Goal: Task Accomplishment & Management: Complete application form

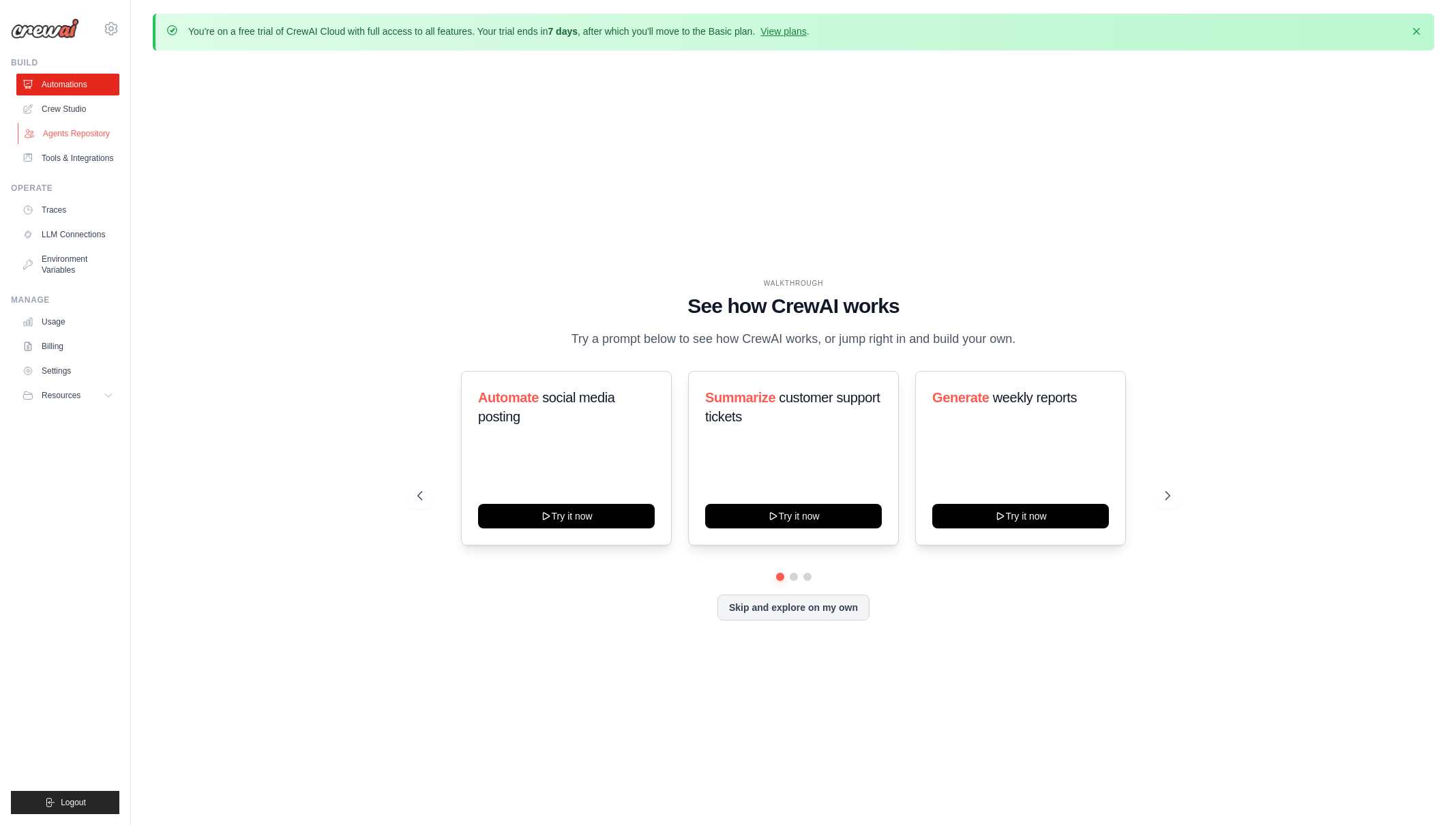
click at [88, 132] on link "Agents Repository" at bounding box center [70, 133] width 103 height 22
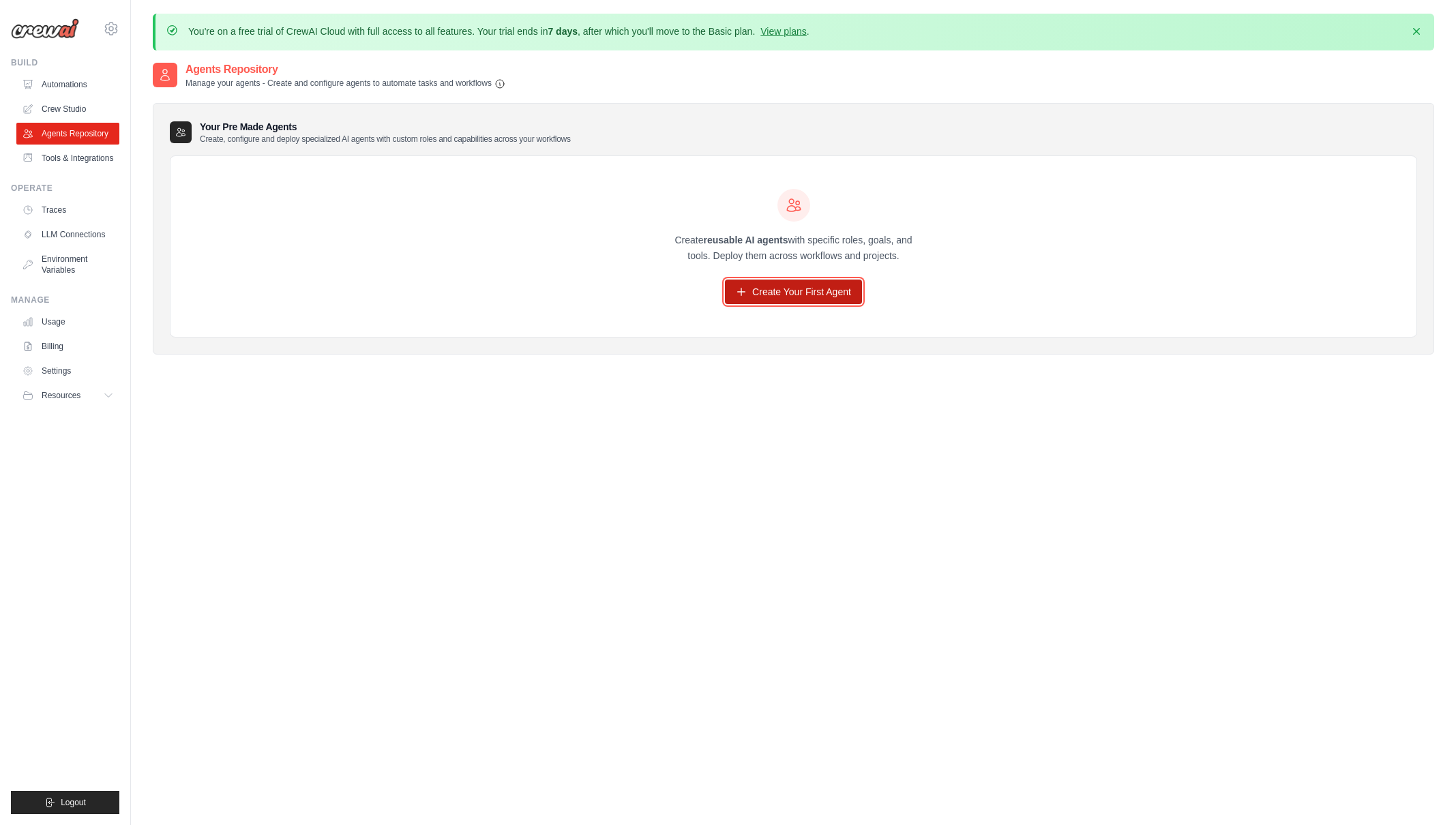
click at [793, 294] on link "Create Your First Agent" at bounding box center [794, 292] width 137 height 25
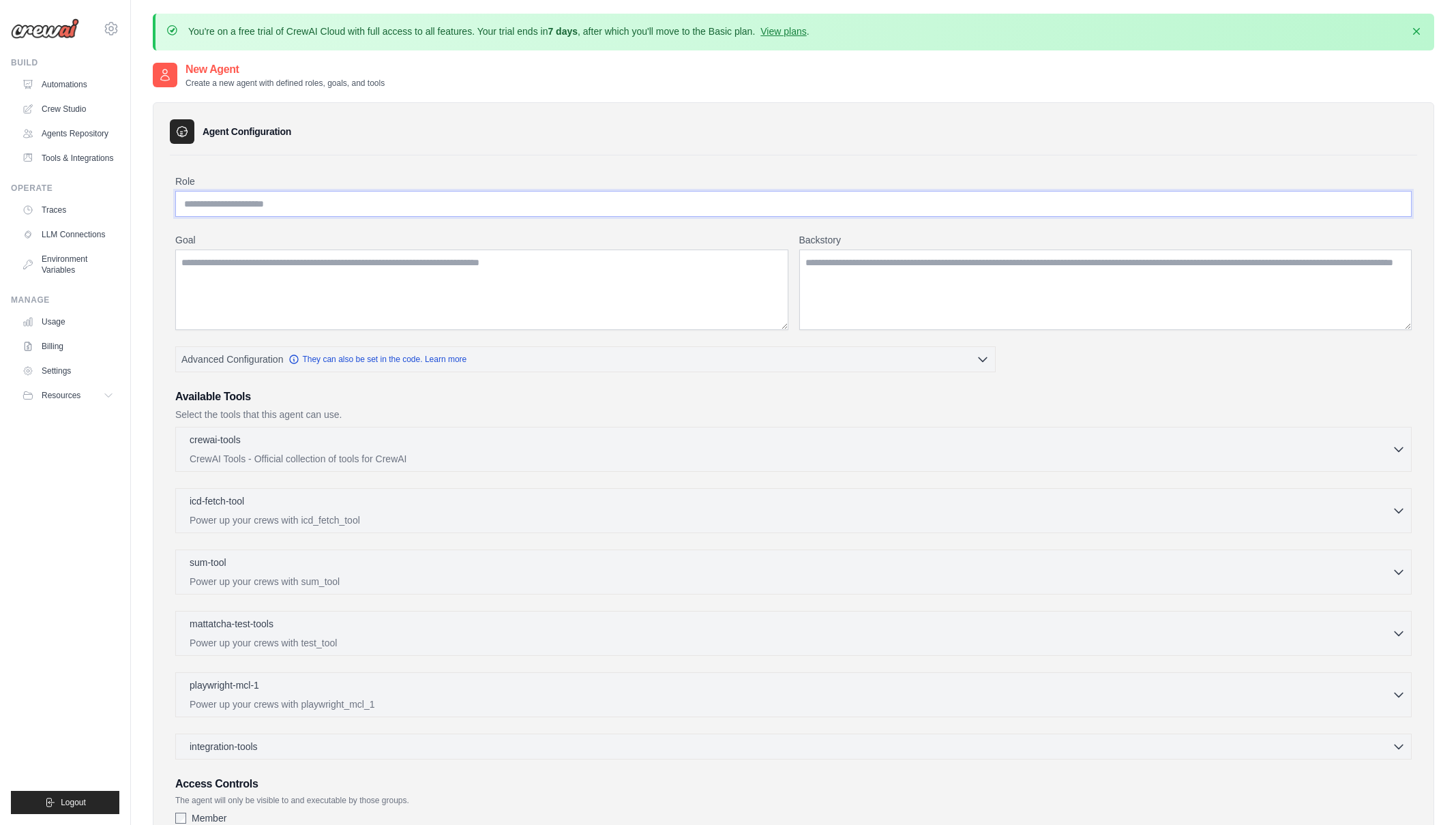
click at [403, 196] on input "Role" at bounding box center [794, 203] width 1237 height 26
type input "****"
click at [382, 298] on textarea "Goal" at bounding box center [482, 290] width 614 height 80
type textarea "****"
click at [875, 273] on textarea "Backstory" at bounding box center [1106, 290] width 614 height 80
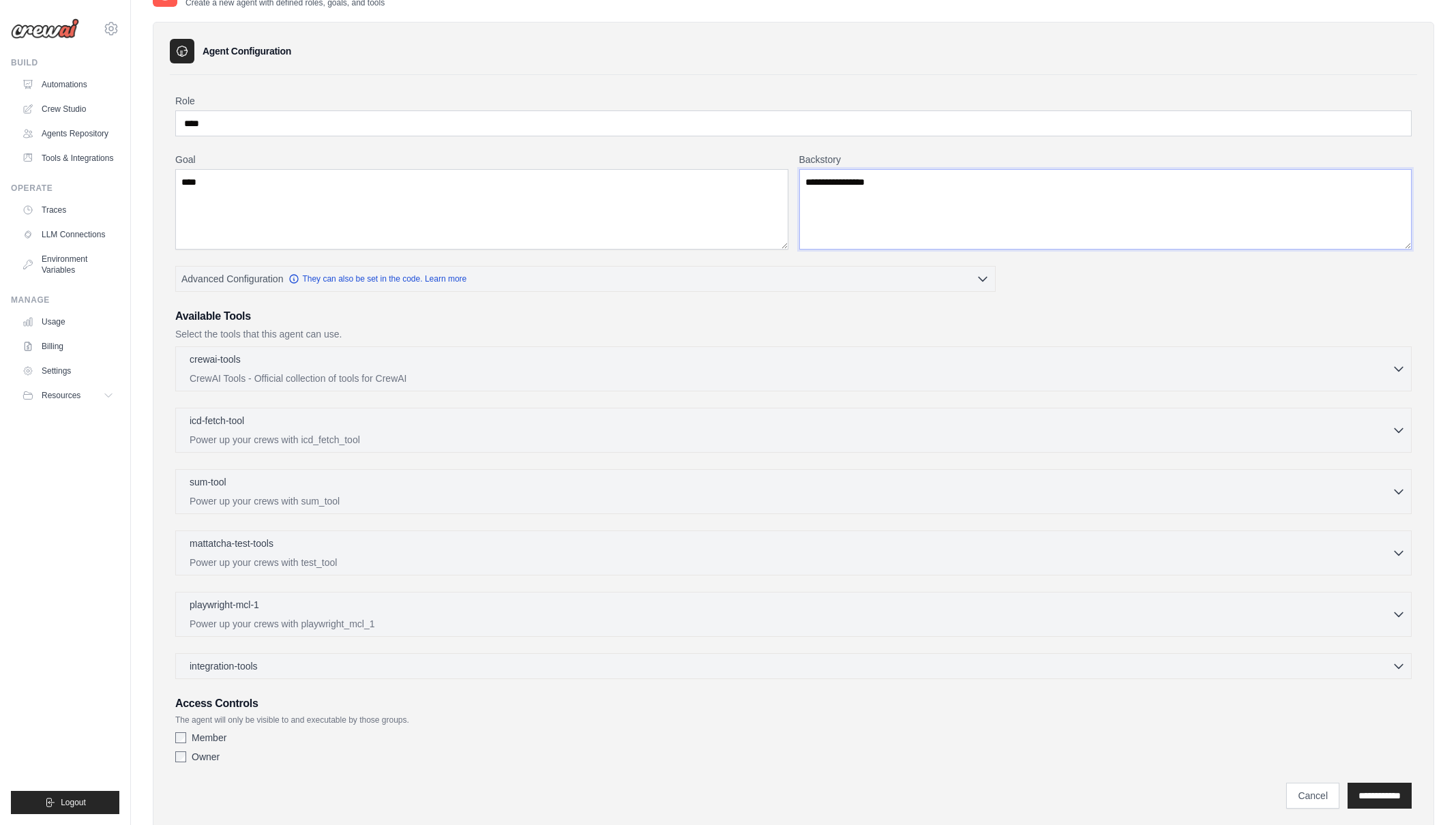
scroll to position [119, 0]
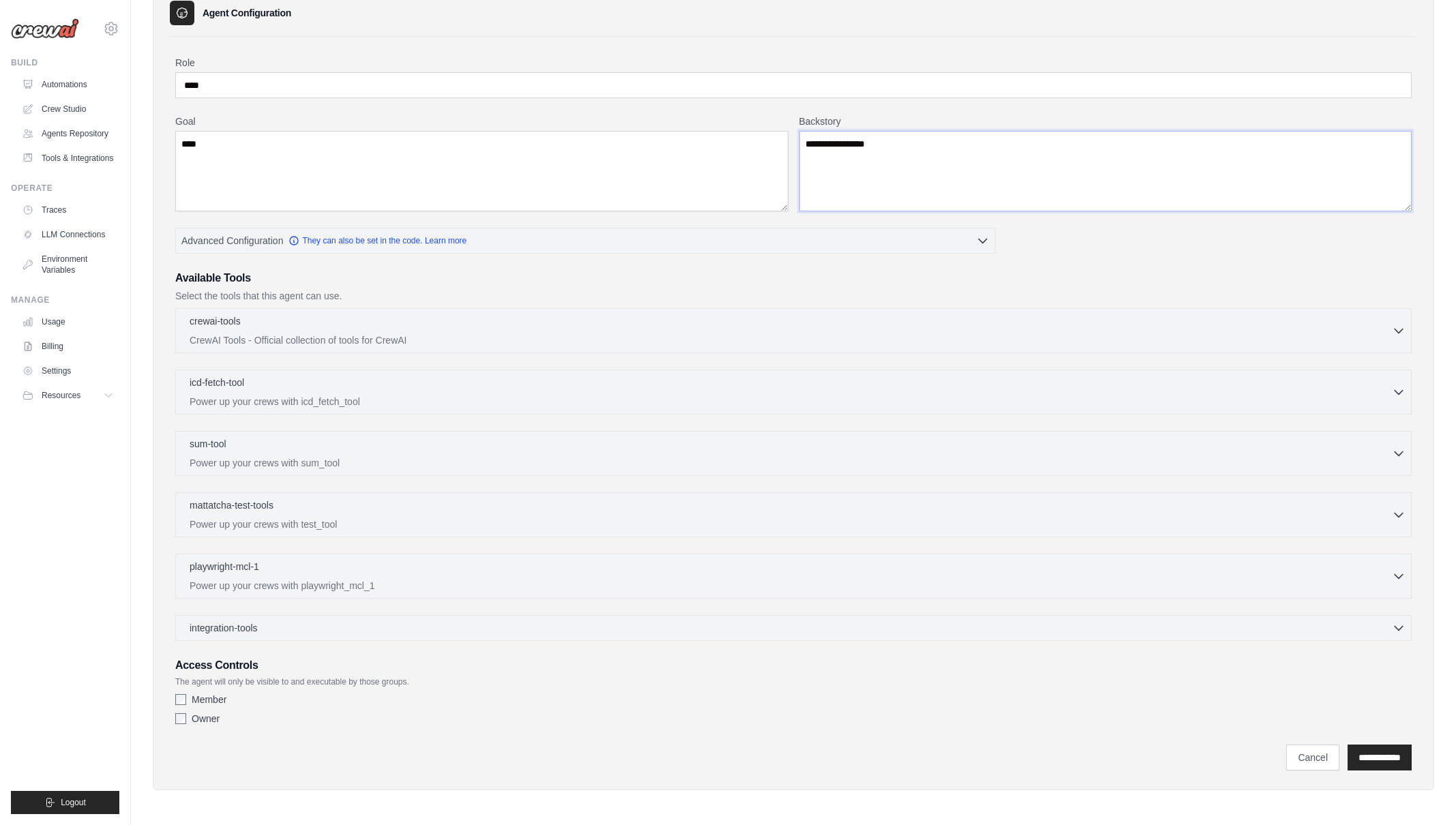
type textarea "**********"
click at [416, 634] on div "integration-tools 0 selected Gmail HubSpot Microsoft Teams" at bounding box center [794, 628] width 1237 height 26
click at [1397, 621] on icon "button" at bounding box center [1399, 627] width 13 height 13
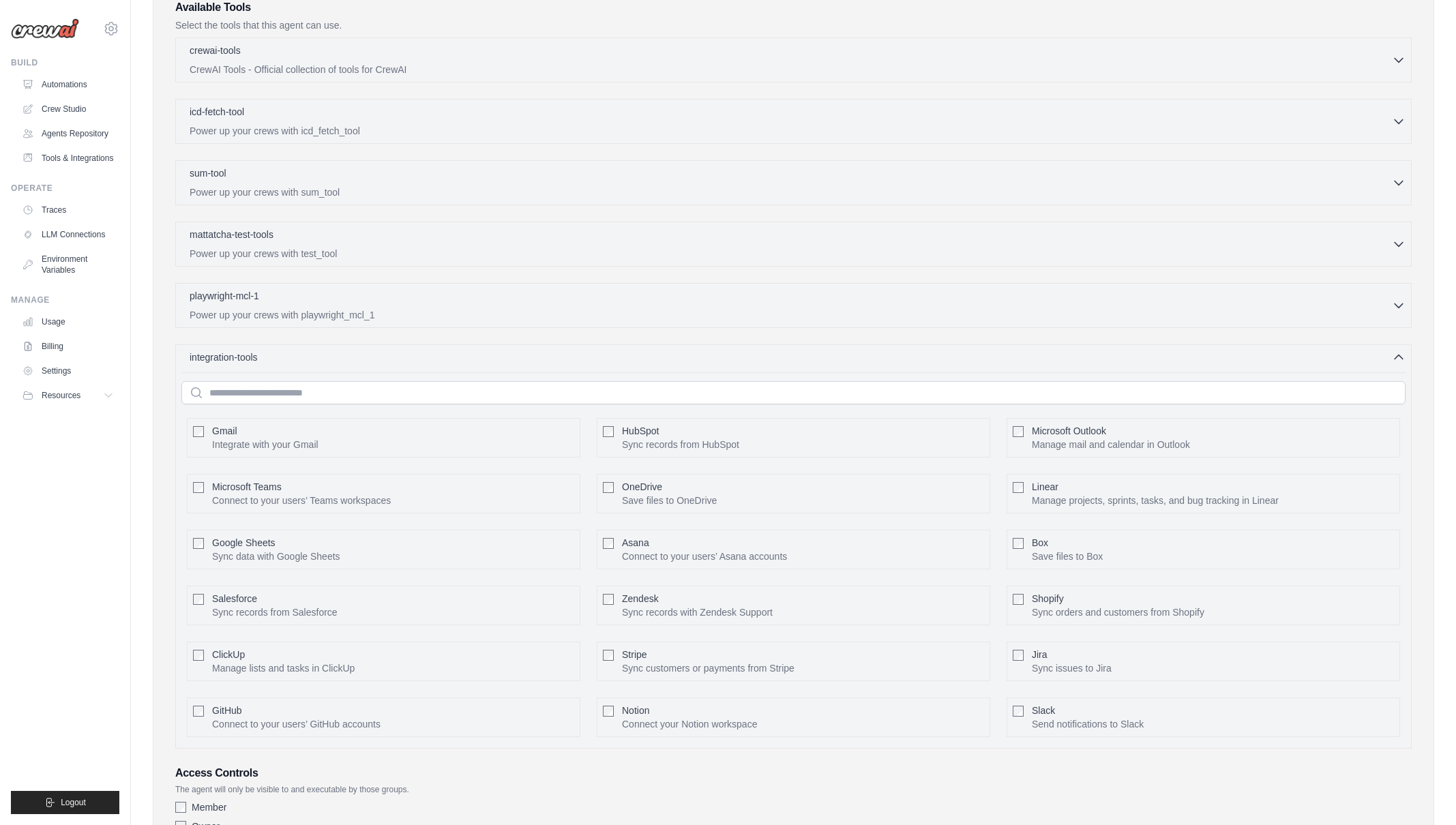
scroll to position [307, 0]
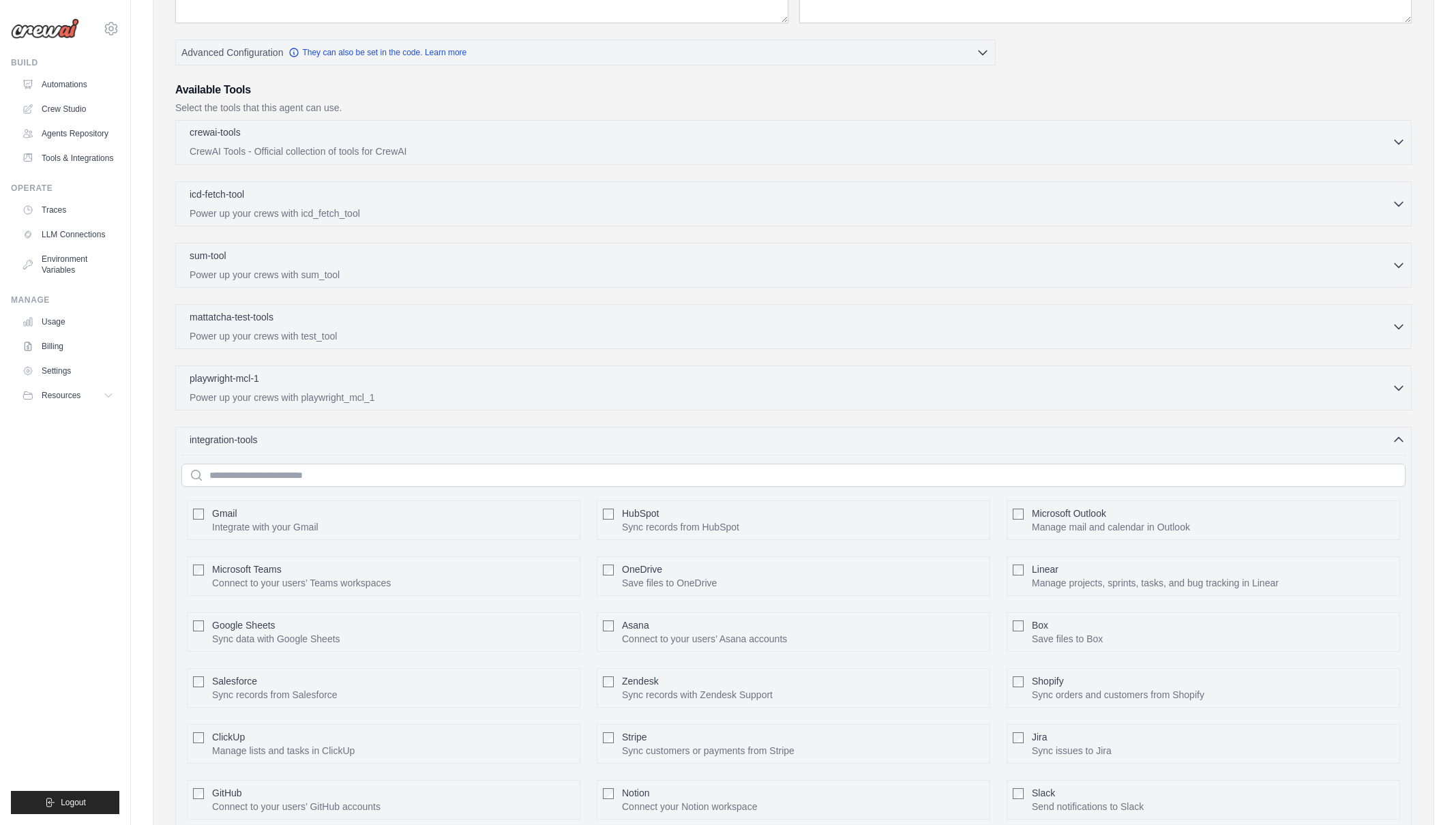
click at [1395, 135] on icon "button" at bounding box center [1399, 142] width 13 height 13
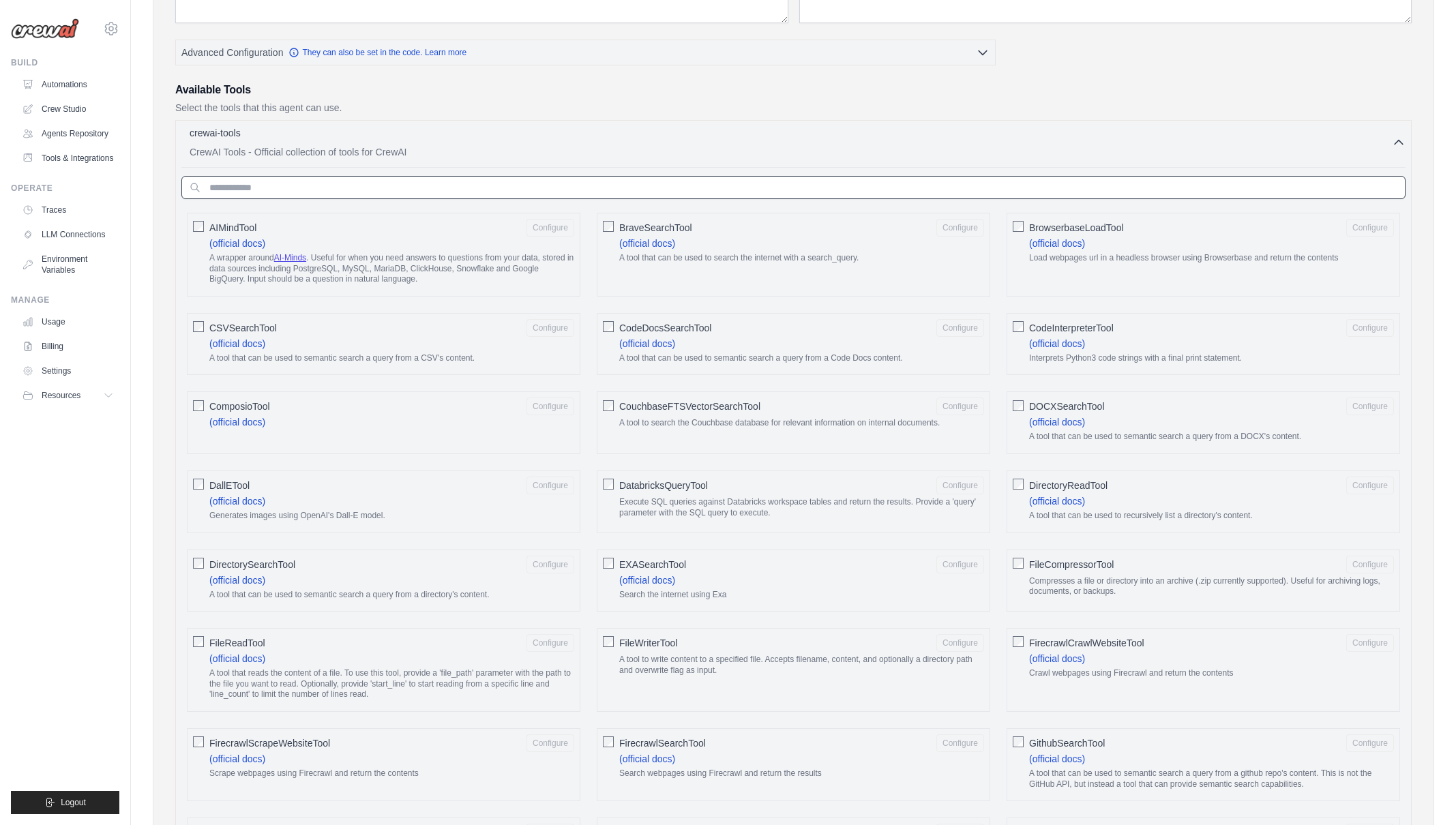
click at [972, 177] on input "text" at bounding box center [793, 188] width 1224 height 23
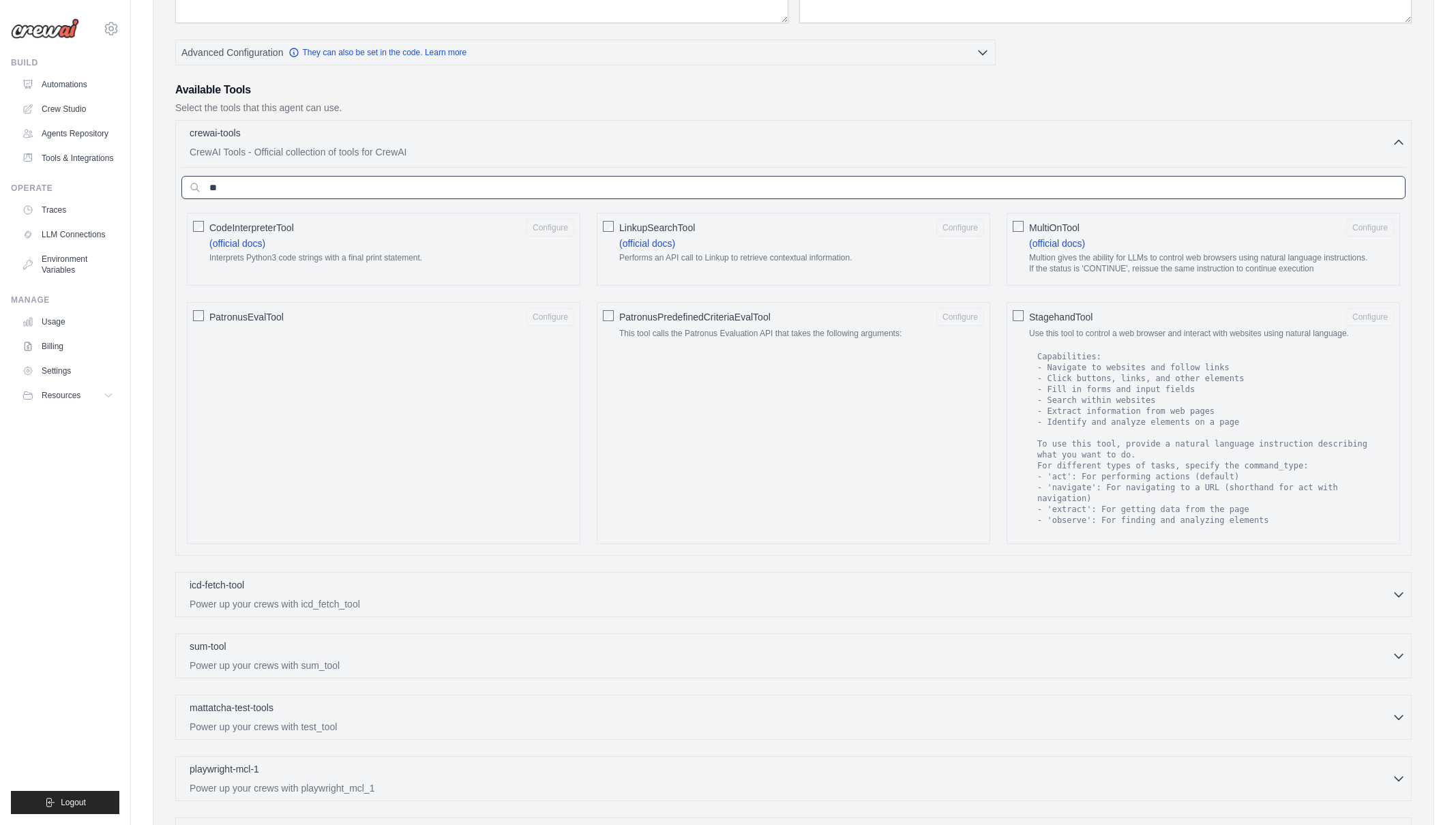
type input "*"
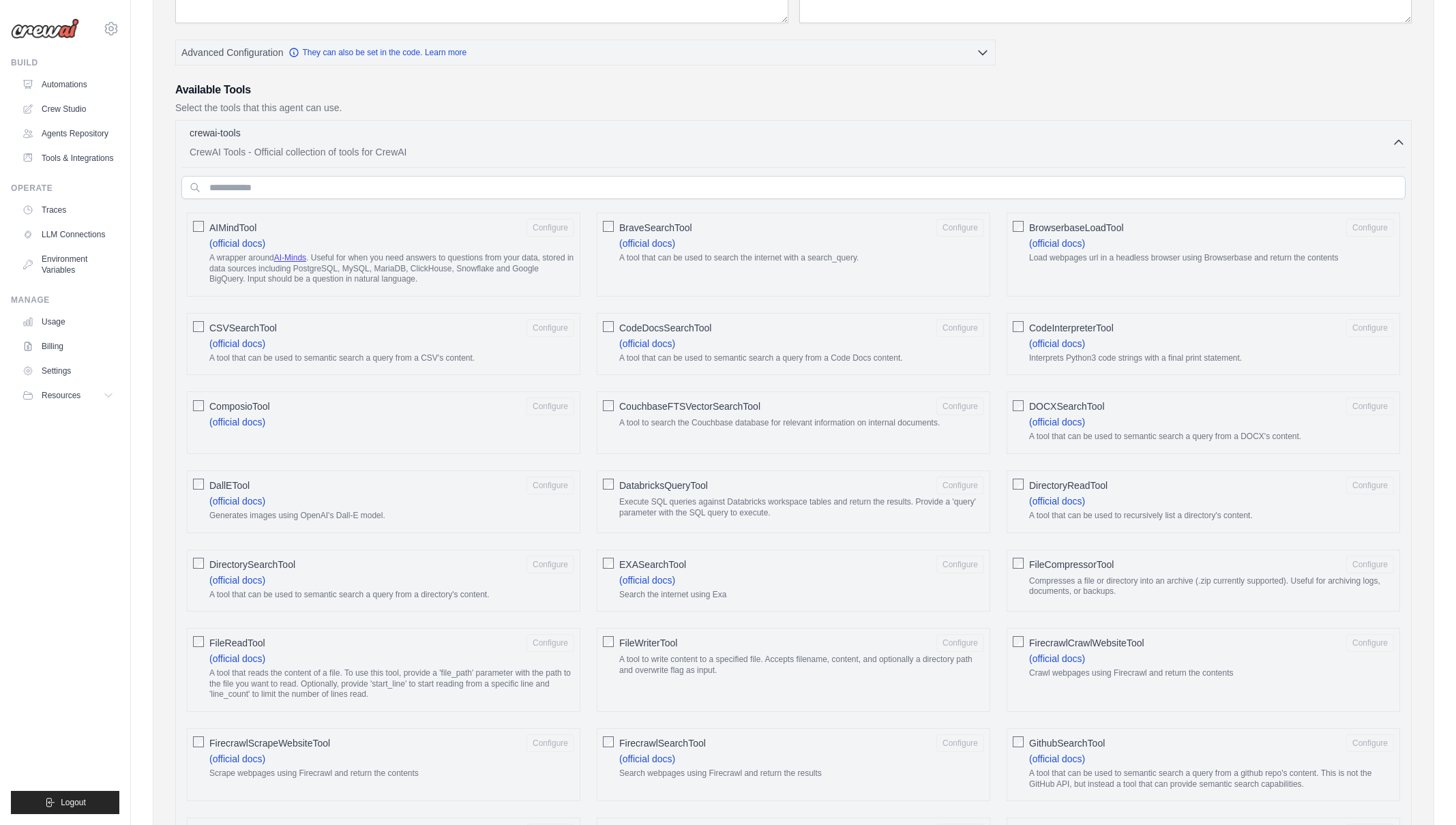
click at [1401, 142] on icon "button" at bounding box center [1399, 142] width 13 height 13
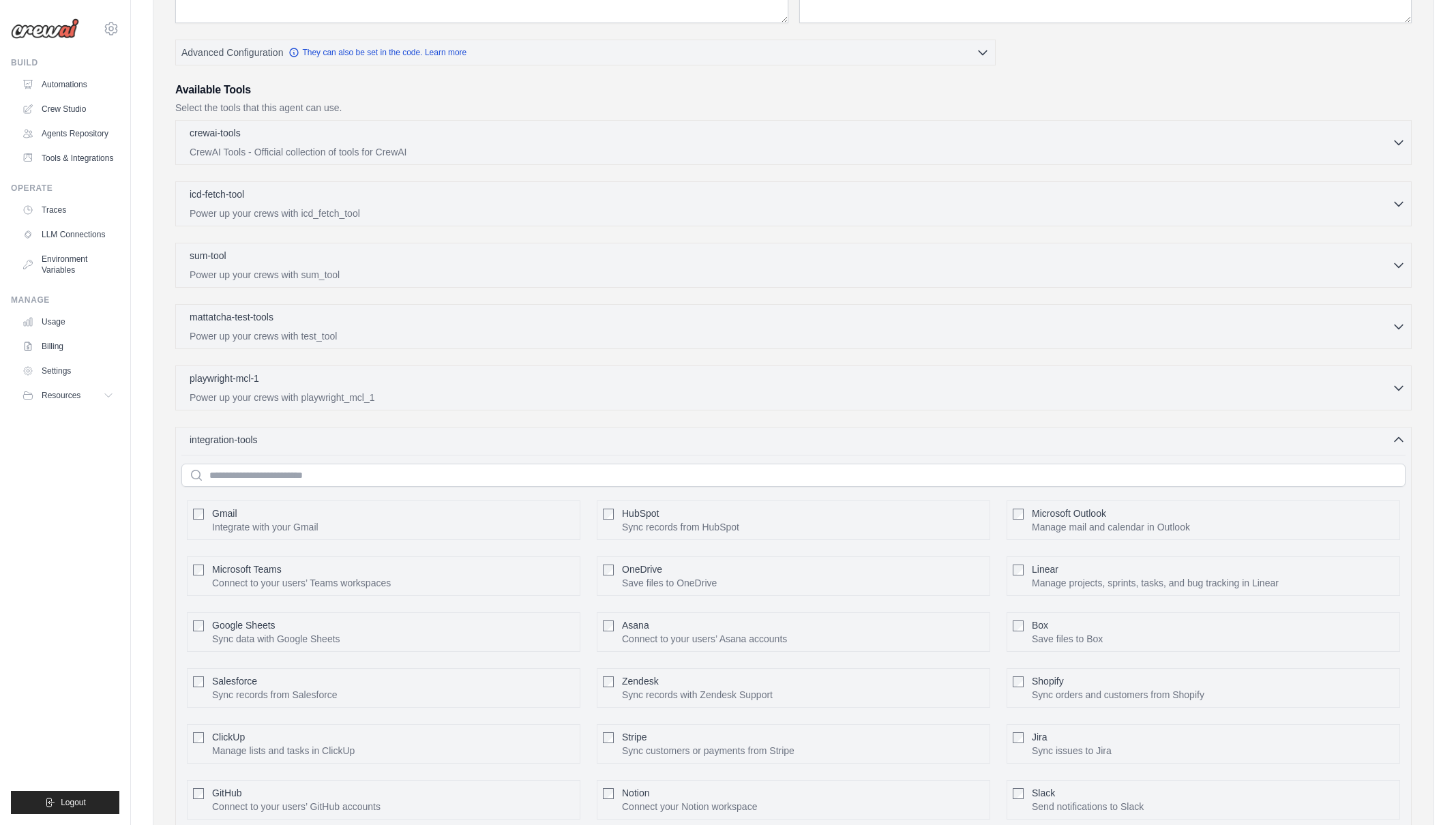
click at [1401, 448] on div "integration-tools 0 selected Gmail HubSpot Microsoft Teams" at bounding box center [794, 629] width 1237 height 405
click at [1401, 435] on icon "button" at bounding box center [1399, 439] width 13 height 13
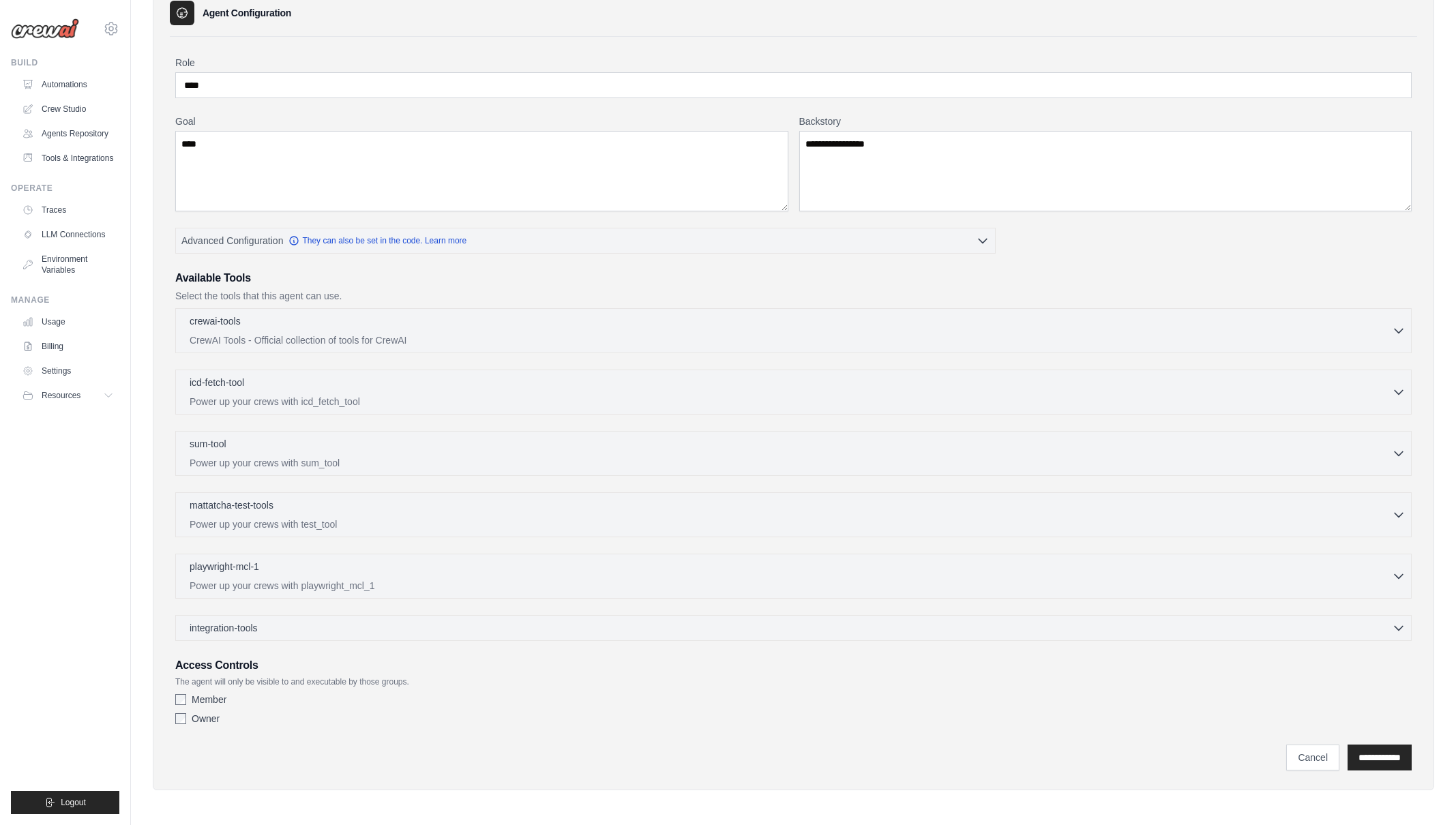
click at [187, 718] on div "Owner" at bounding box center [794, 718] width 1237 height 13
click at [1374, 762] on input "**********" at bounding box center [1380, 757] width 64 height 26
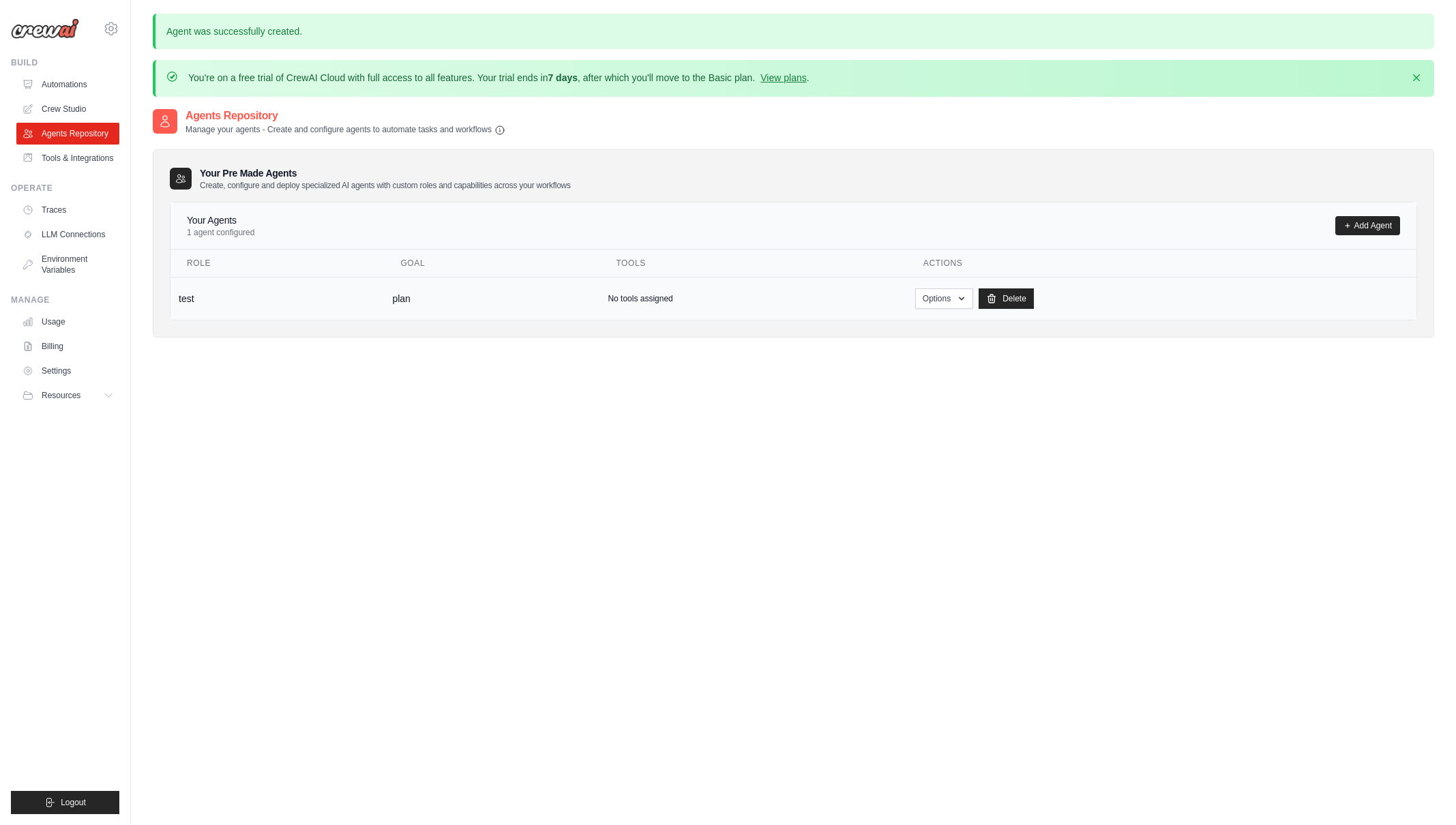
click at [354, 297] on td "test" at bounding box center [277, 298] width 213 height 43
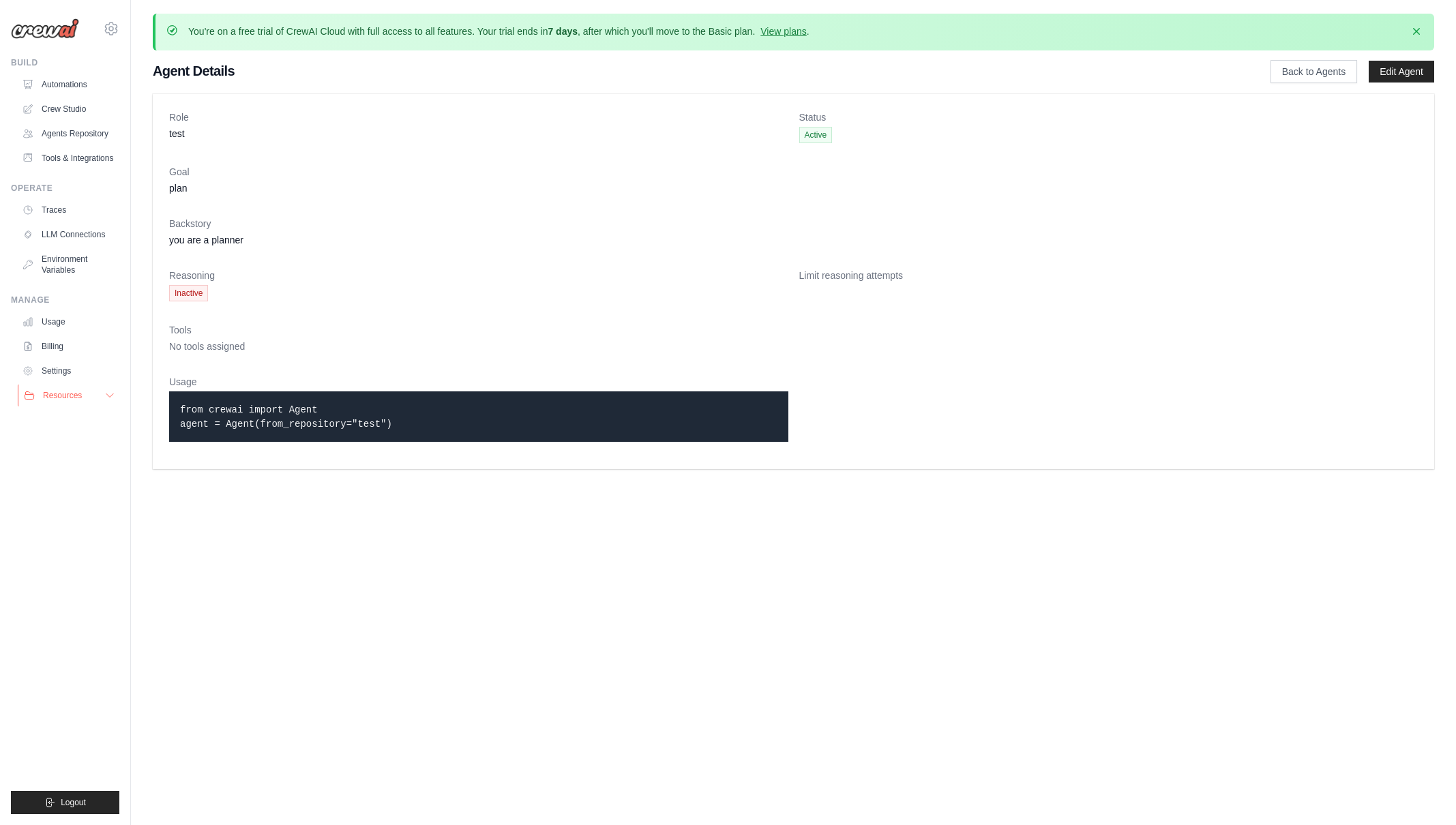
click at [115, 394] on button "Resources" at bounding box center [70, 395] width 103 height 22
click at [95, 421] on span "Documentation" at bounding box center [76, 418] width 55 height 10
click at [1426, 80] on link "Edit Agent" at bounding box center [1402, 71] width 66 height 22
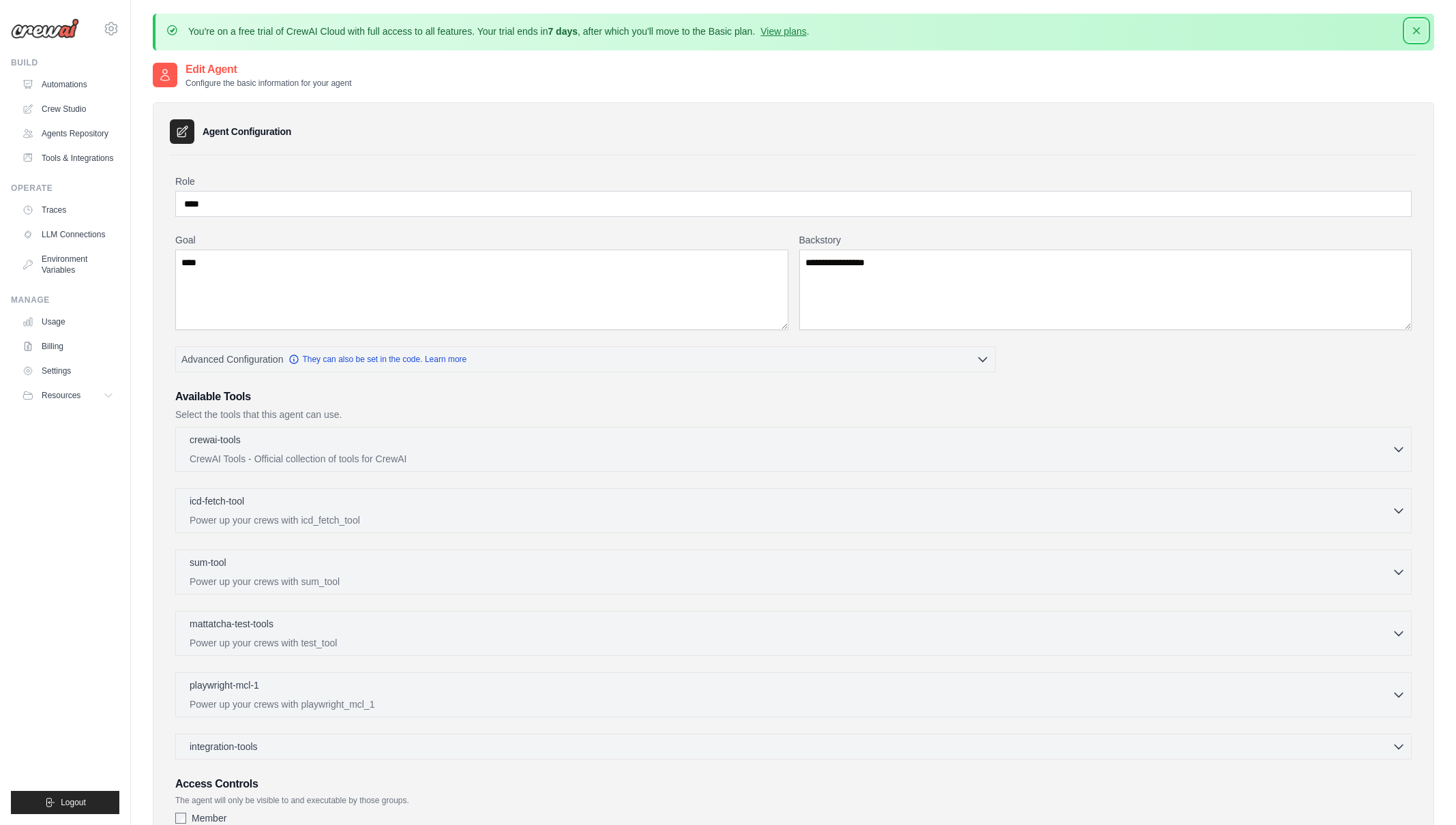
click at [1417, 30] on icon "button" at bounding box center [1416, 30] width 7 height 7
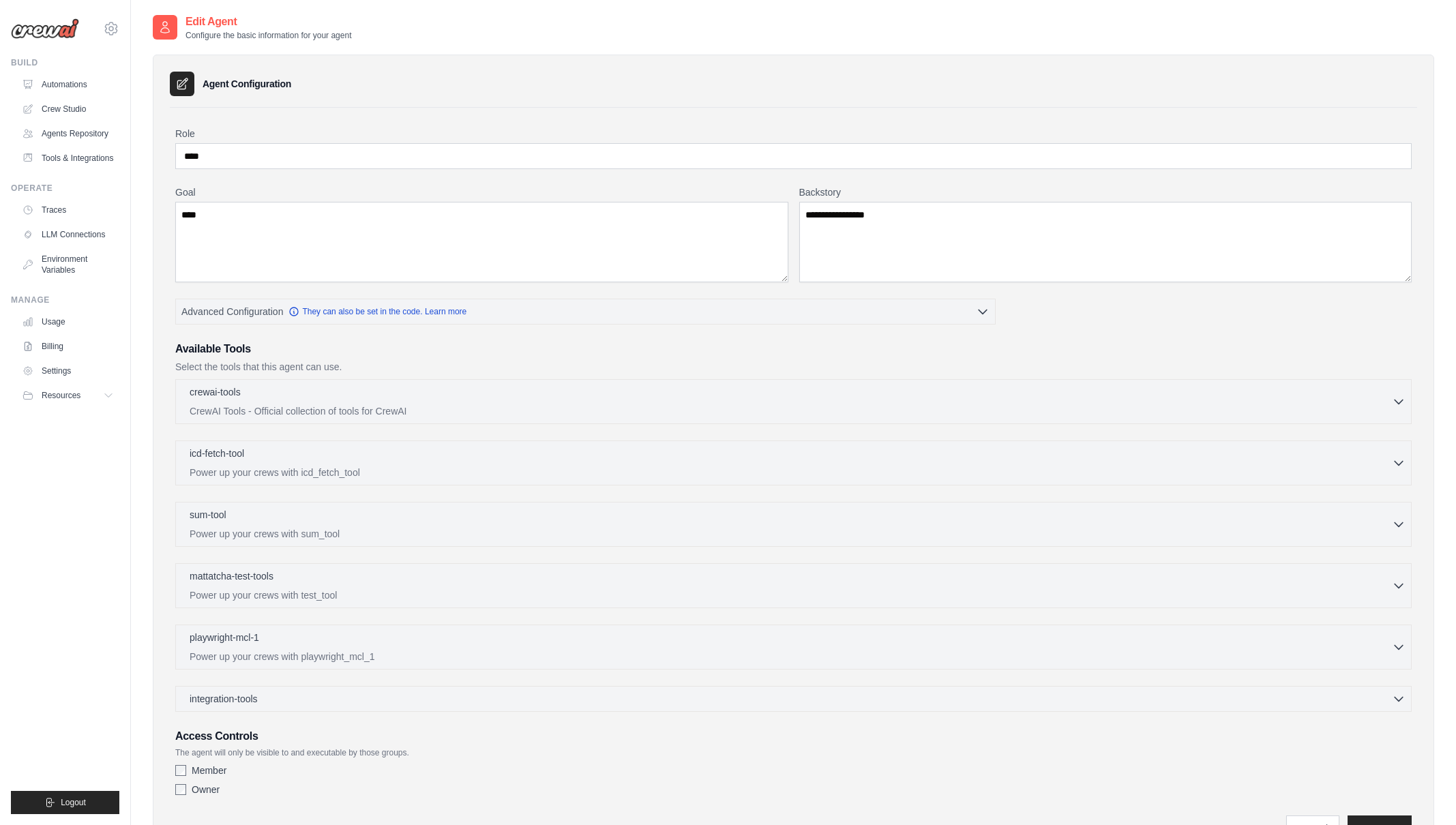
scroll to position [71, 0]
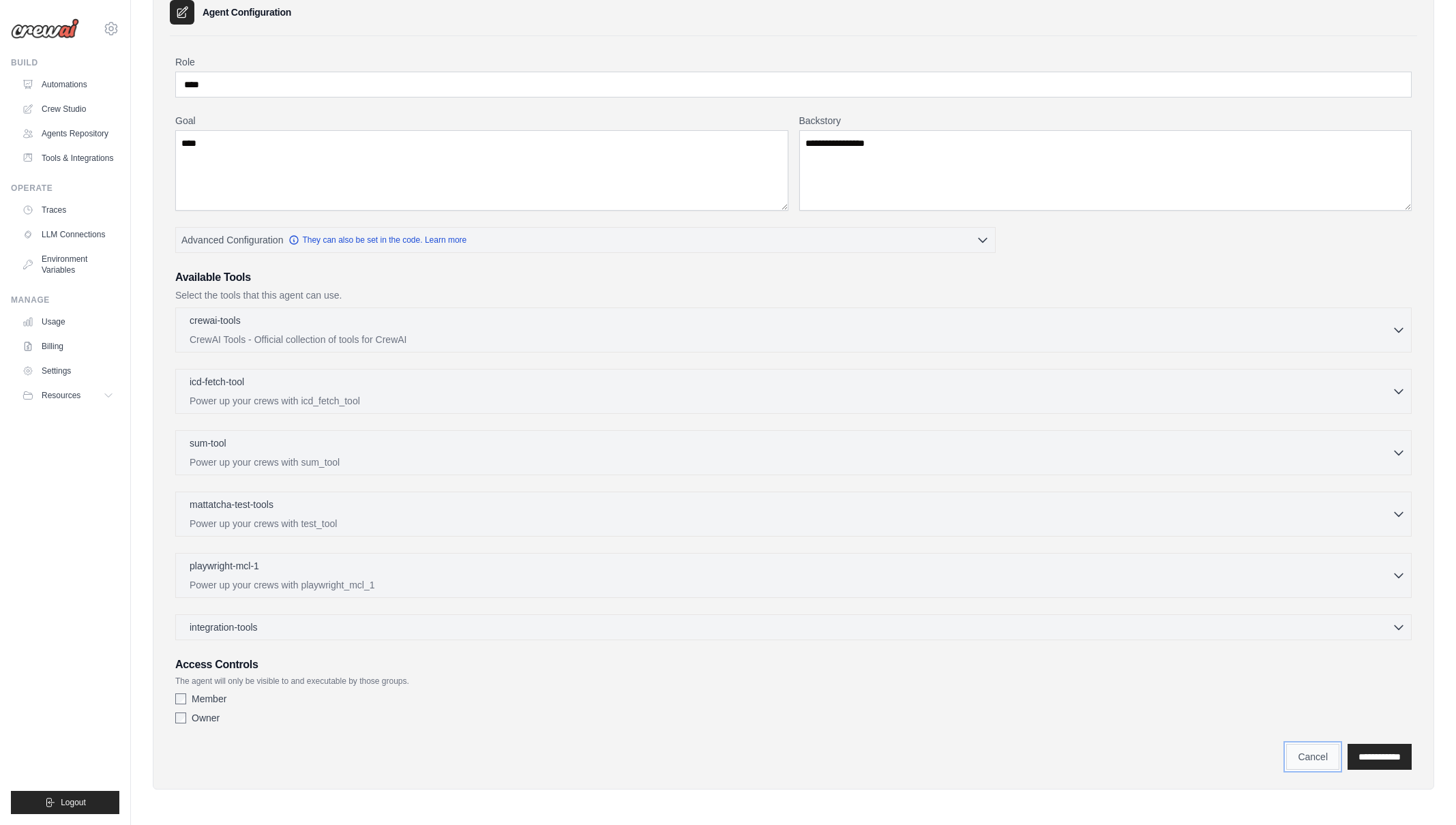
click at [1286, 759] on link "Cancel" at bounding box center [1313, 756] width 53 height 26
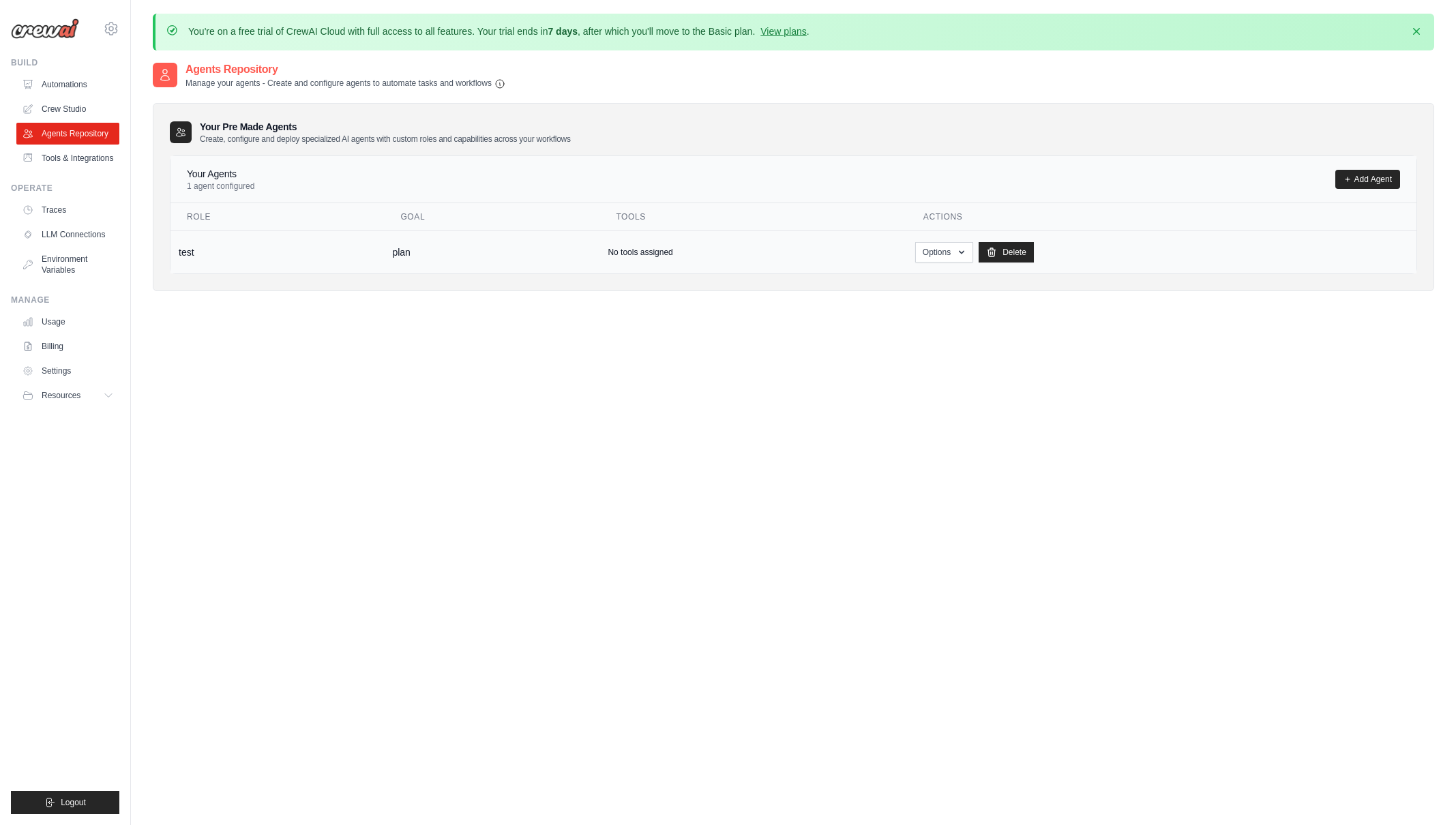
click at [606, 253] on td "No tools assigned" at bounding box center [753, 252] width 307 height 43
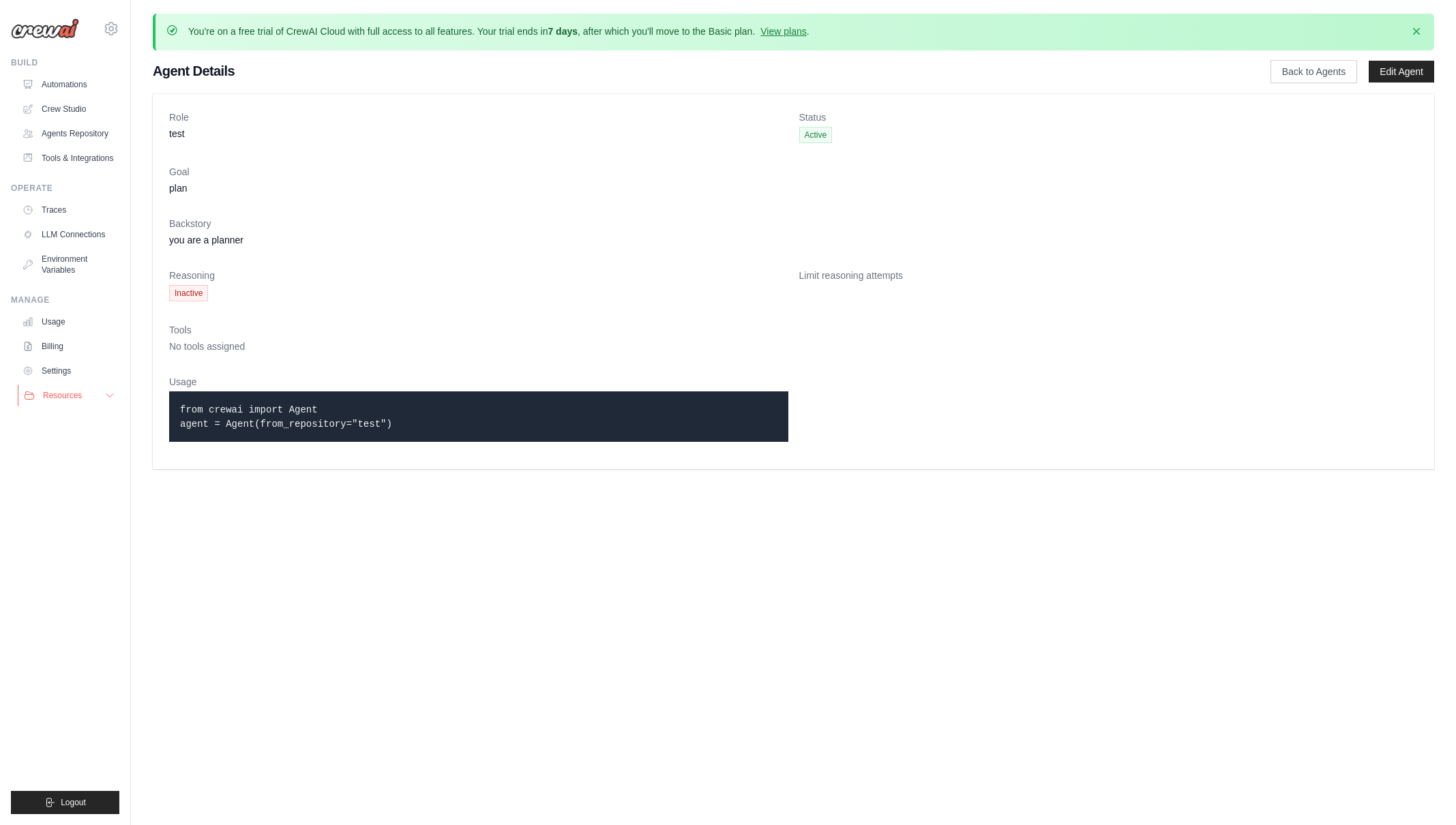
click at [108, 396] on icon at bounding box center [110, 394] width 10 height 10
